Goal: Information Seeking & Learning: Find specific fact

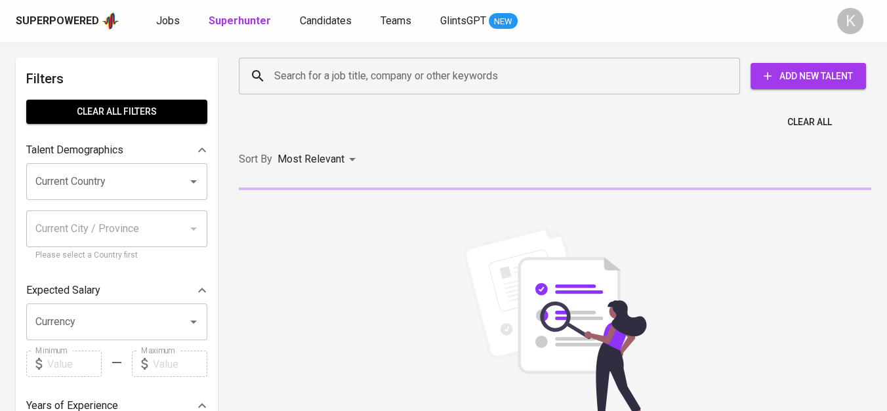
click at [335, 78] on input "Search for a job title, company or other keywords" at bounding box center [493, 76] width 444 height 25
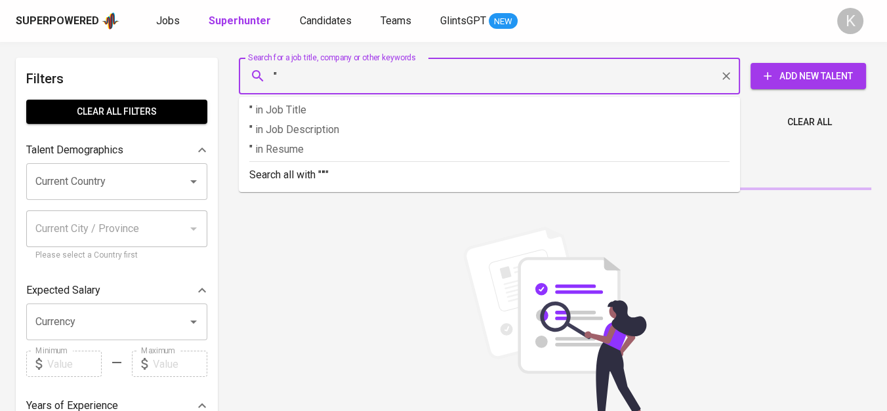
paste input "Surya Jalur Anugerah"
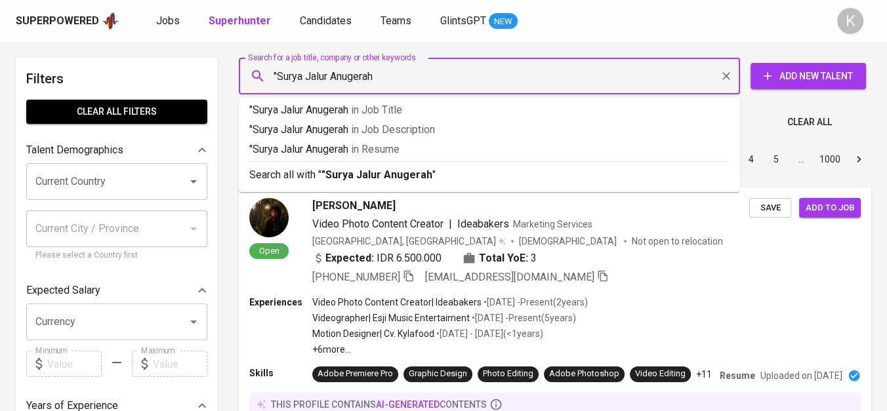
type input ""Surya Jalur Anugerah""
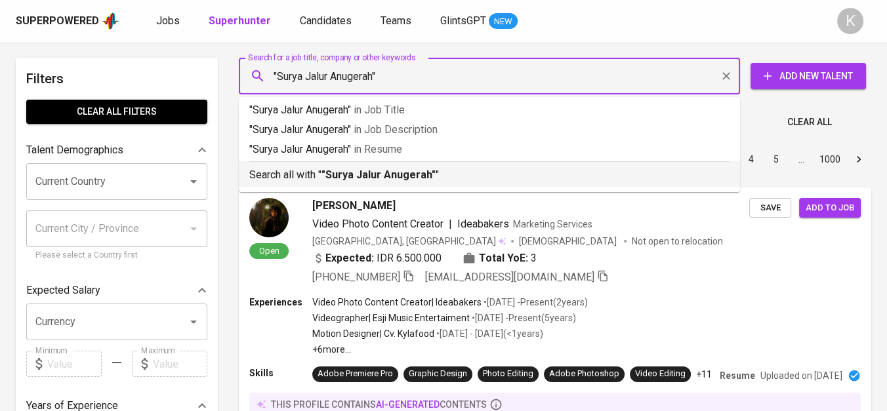
click at [375, 169] on b ""Surya Jalur Anugerah"" at bounding box center [379, 175] width 114 height 12
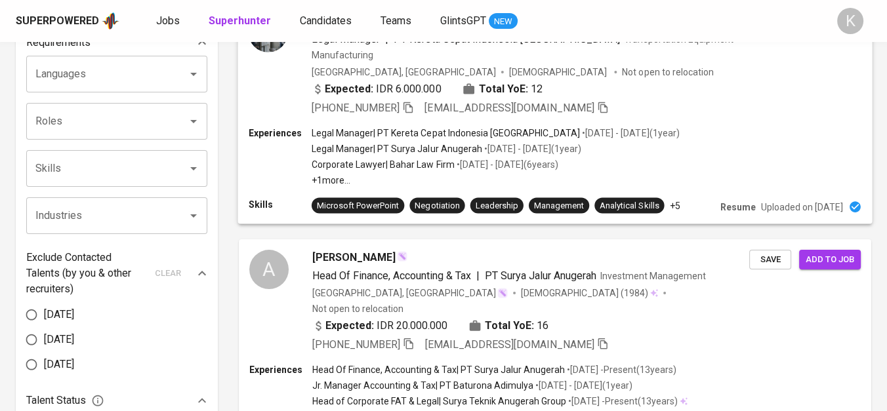
scroll to position [510, 0]
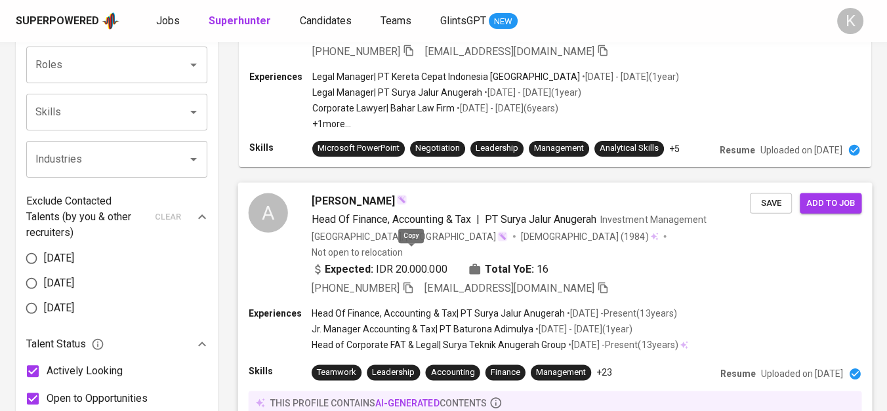
click at [406, 281] on icon "button" at bounding box center [408, 287] width 12 height 12
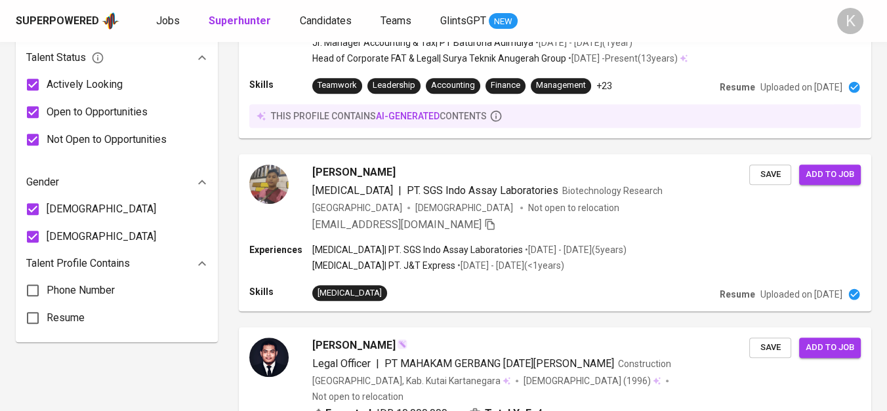
scroll to position [0, 0]
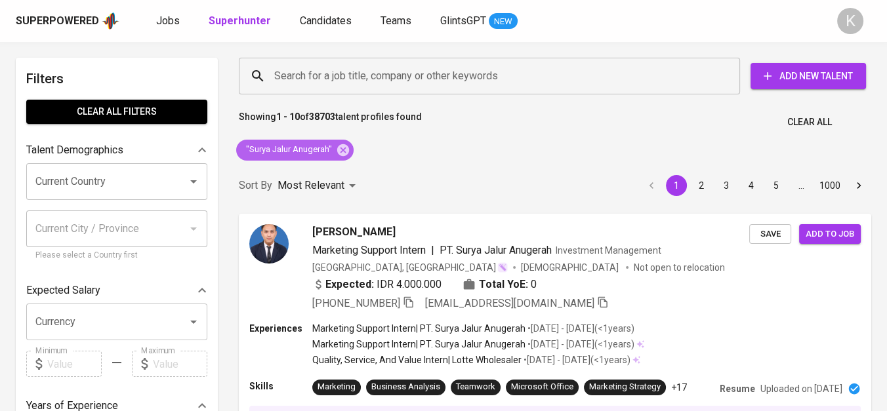
drag, startPoint x: 342, startPoint y: 148, endPoint x: 394, endPoint y: 1, distance: 156.5
click at [342, 148] on icon at bounding box center [343, 150] width 14 height 14
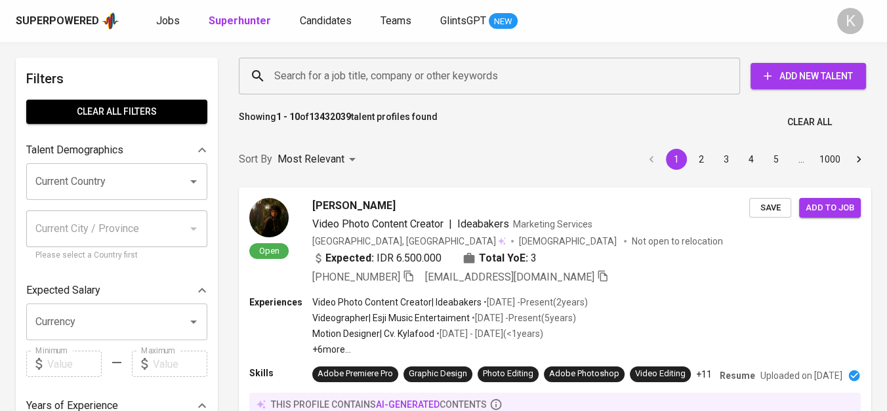
click at [342, 79] on input "Search for a job title, company or other keywords" at bounding box center [493, 76] width 444 height 25
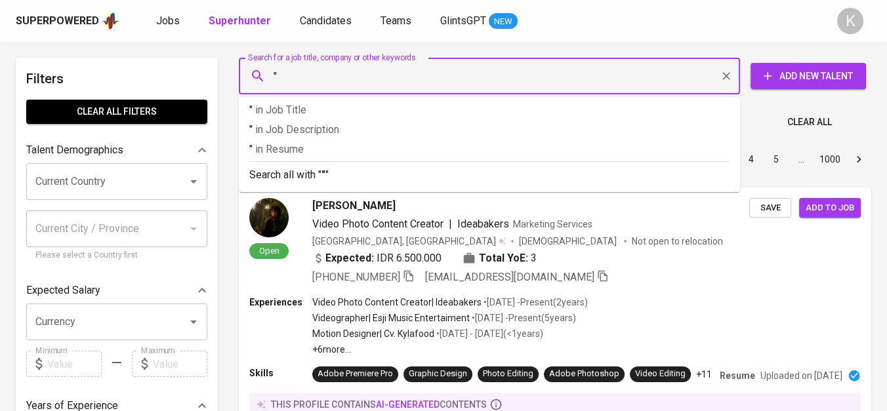
paste input "CES Resources [GEOGRAPHIC_DATA]"
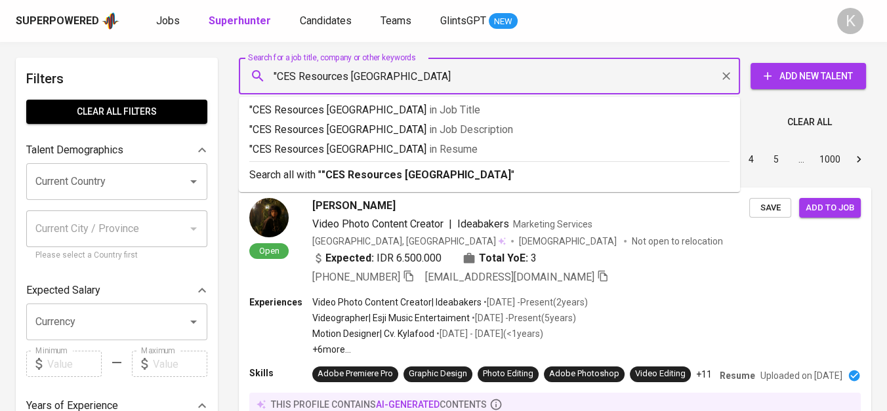
type input ""CES Resources Indonesia""
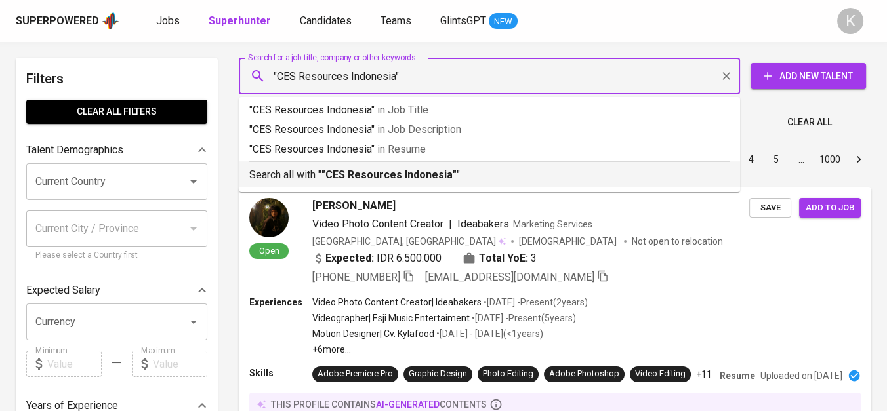
click at [370, 176] on b ""CES Resources Indonesia"" at bounding box center [389, 175] width 135 height 12
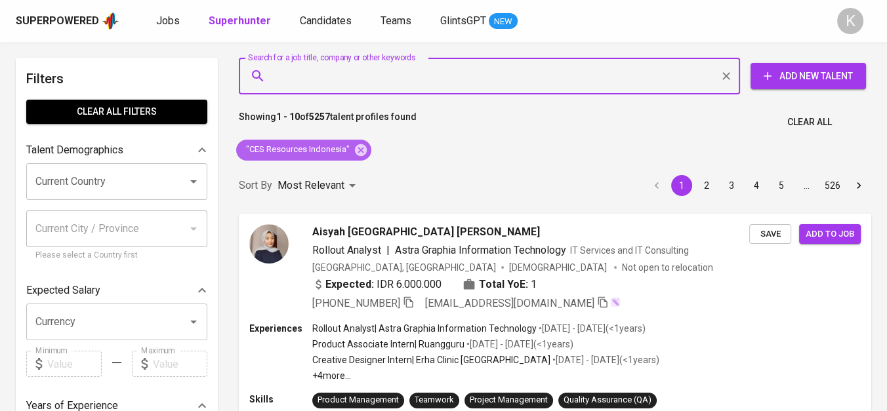
click at [355, 143] on icon at bounding box center [361, 150] width 14 height 14
